Goal: Transaction & Acquisition: Purchase product/service

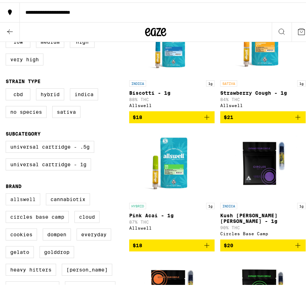
click at [17, 202] on label "Allswell" at bounding box center [23, 197] width 35 height 12
click at [7, 193] on input "Allswell" at bounding box center [7, 192] width 0 height 0
checkbox input "true"
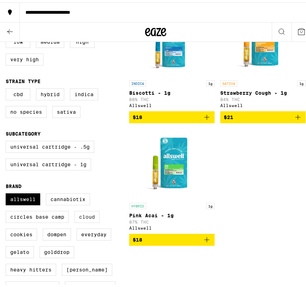
click at [87, 221] on label "Cloud" at bounding box center [86, 215] width 25 height 12
click at [7, 193] on input "Cloud" at bounding box center [7, 192] width 0 height 0
checkbox input "true"
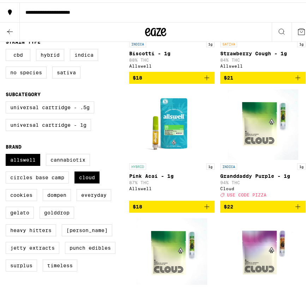
scroll to position [169, 0]
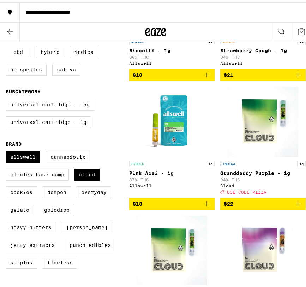
click at [182, 251] on img "Open page for Mango Mirage - 1g from Cloud" at bounding box center [171, 248] width 71 height 71
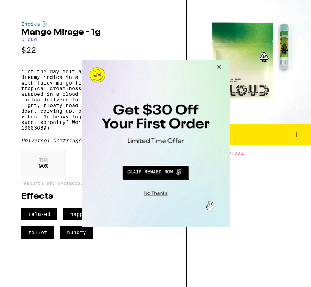
click at [217, 66] on button "Close Modal" at bounding box center [217, 68] width 19 height 17
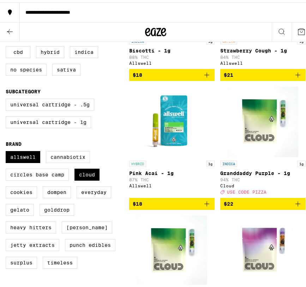
click at [12, 27] on icon at bounding box center [10, 29] width 8 height 8
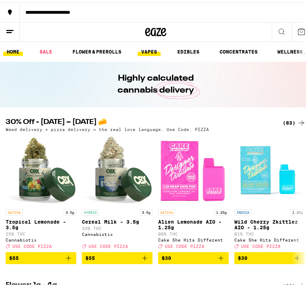
click at [148, 47] on link "VAPES" at bounding box center [149, 49] width 23 height 8
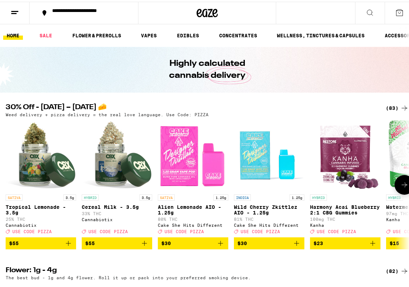
click at [401, 185] on icon at bounding box center [405, 183] width 8 height 8
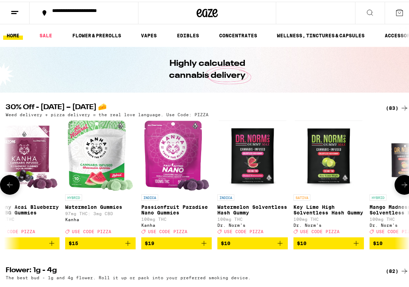
click at [401, 185] on icon at bounding box center [405, 183] width 8 height 8
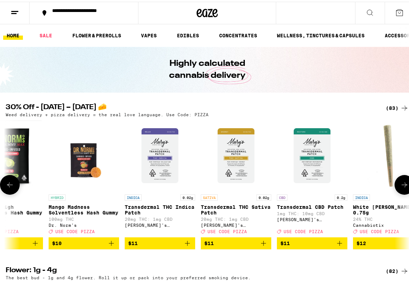
click at [401, 185] on icon at bounding box center [405, 183] width 8 height 8
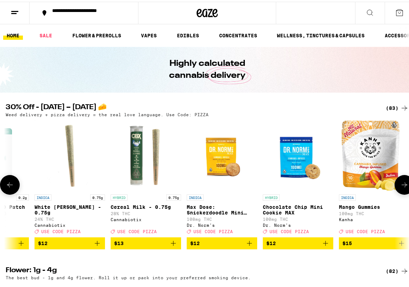
scroll to position [0, 964]
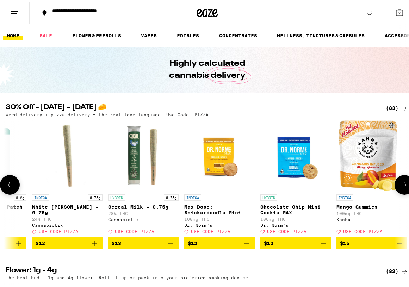
click at [401, 185] on icon at bounding box center [405, 183] width 8 height 8
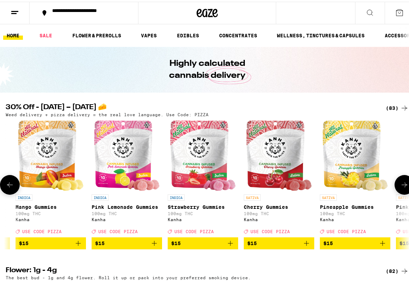
click at [395, 184] on button at bounding box center [405, 183] width 20 height 20
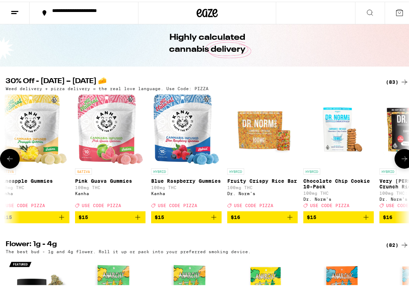
scroll to position [0, 0]
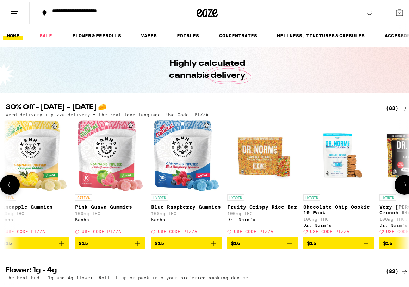
click at [8, 184] on icon at bounding box center [10, 183] width 8 height 8
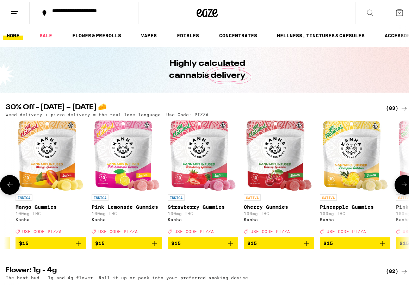
click at [12, 184] on icon at bounding box center [10, 183] width 8 height 8
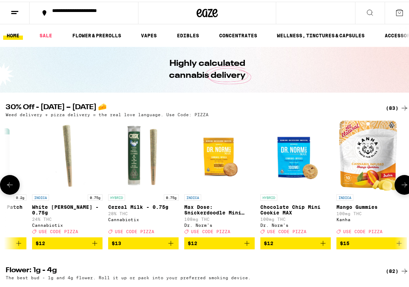
click at [8, 185] on icon at bounding box center [10, 183] width 8 height 8
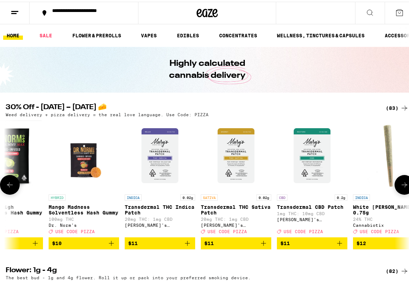
click at [7, 185] on icon at bounding box center [10, 183] width 8 height 8
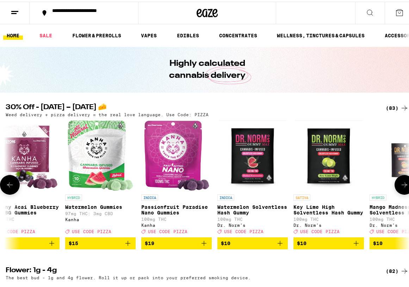
click at [7, 185] on icon at bounding box center [10, 183] width 8 height 8
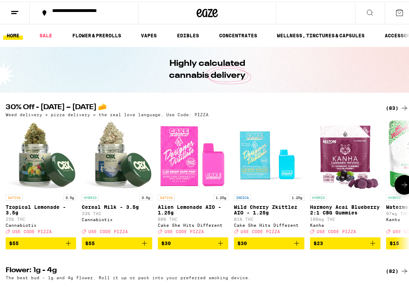
click at [181, 173] on img "Open page for Alien Lemonade AIO - 1.25g from Cake She Hits Different" at bounding box center [193, 154] width 71 height 71
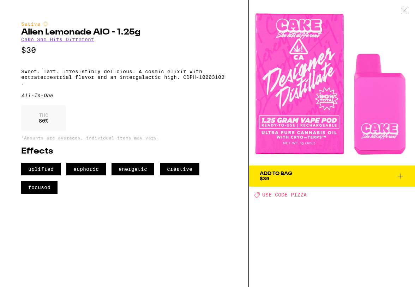
click at [54, 40] on link "Cake She Hits Different" at bounding box center [57, 40] width 73 height 6
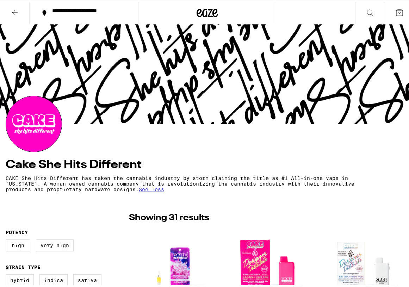
click at [164, 190] on span "See less" at bounding box center [151, 188] width 25 height 6
click at [136, 190] on span "See more" at bounding box center [122, 188] width 25 height 6
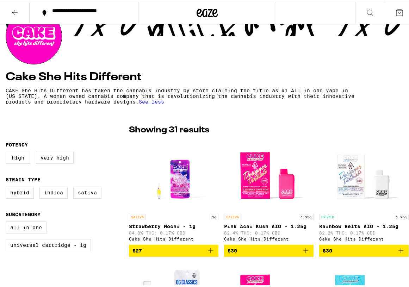
scroll to position [85, 0]
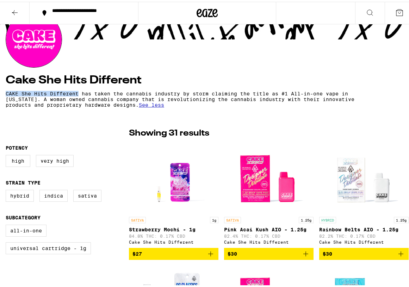
drag, startPoint x: 6, startPoint y: 93, endPoint x: 80, endPoint y: 95, distance: 73.4
click at [80, 95] on p "CAKE She Hits Different has taken the cannabis industry by storm claiming the t…" at bounding box center [181, 97] width 350 height 17
